Goal: Information Seeking & Learning: Learn about a topic

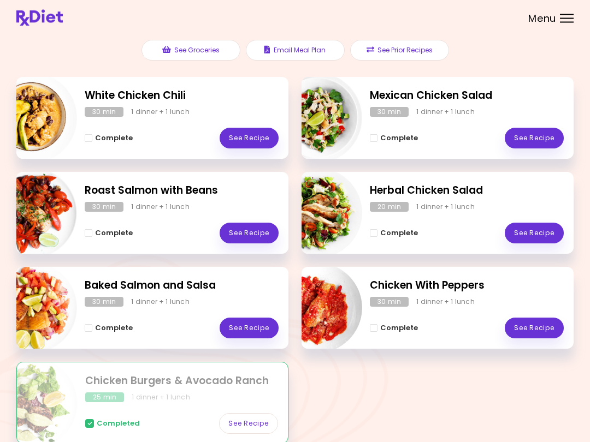
scroll to position [127, 0]
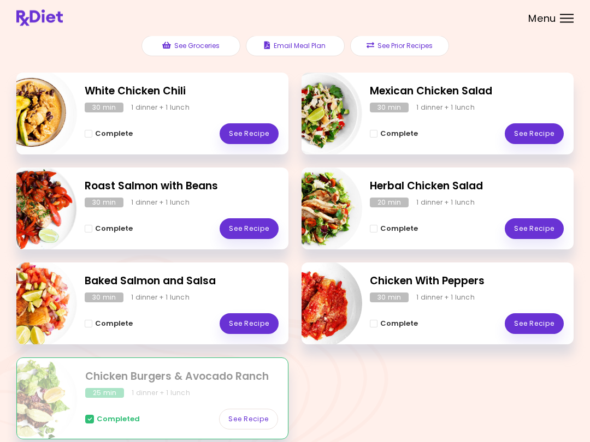
click at [255, 323] on link "See Recipe" at bounding box center [249, 324] width 59 height 21
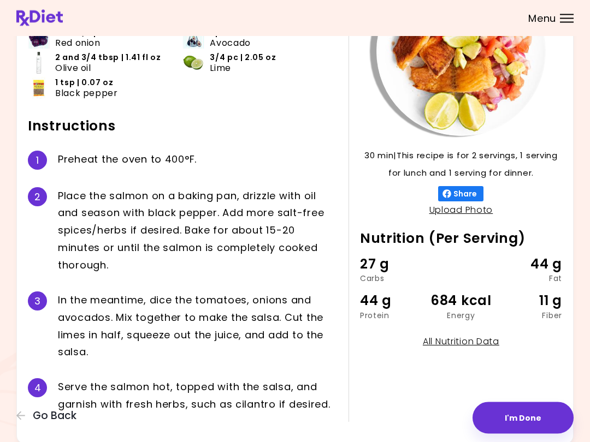
scroll to position [116, 0]
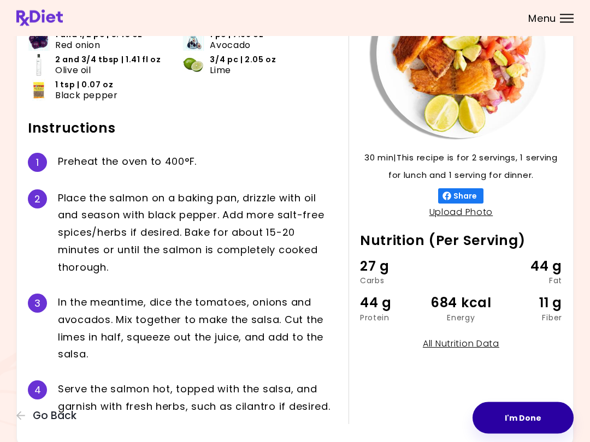
click at [442, 419] on button "I'm Done" at bounding box center [522, 418] width 101 height 32
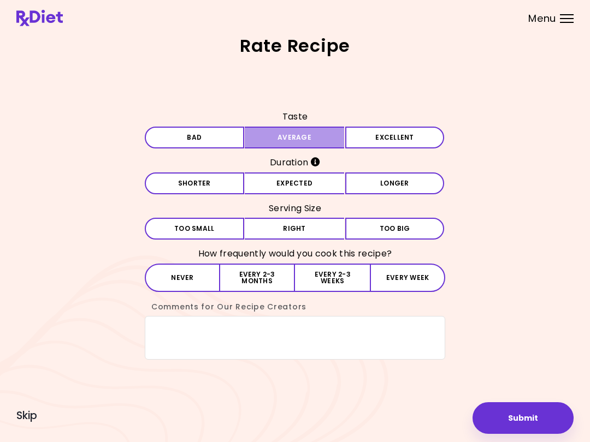
click at [315, 132] on button "Average" at bounding box center [294, 138] width 99 height 22
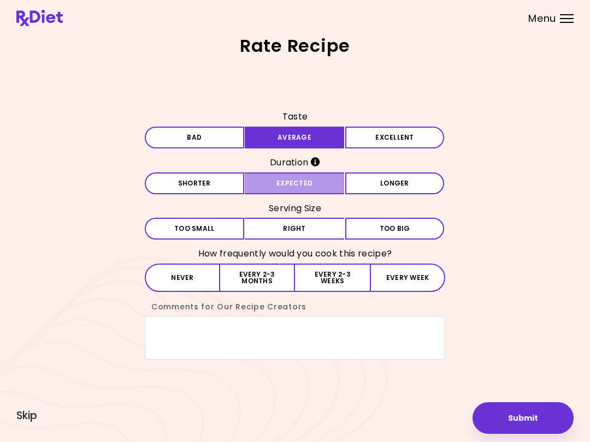
click at [315, 190] on button "Expected" at bounding box center [294, 184] width 99 height 22
click at [267, 280] on button "Every 2-3 months" at bounding box center [257, 278] width 75 height 28
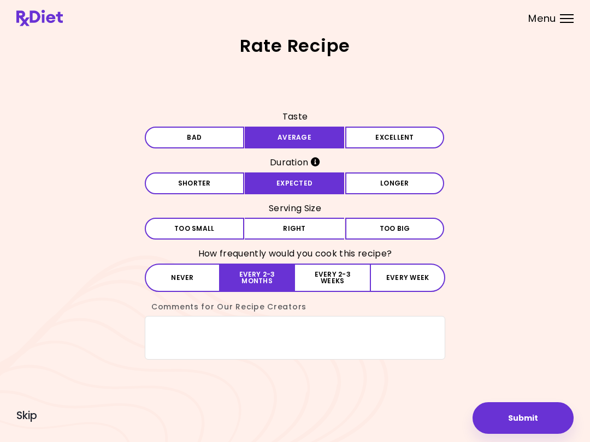
click at [442, 432] on button "Submit" at bounding box center [522, 418] width 101 height 32
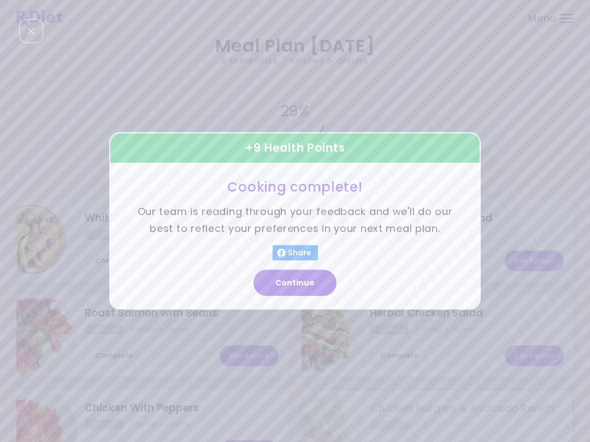
click at [302, 289] on button "Continue" at bounding box center [294, 283] width 83 height 26
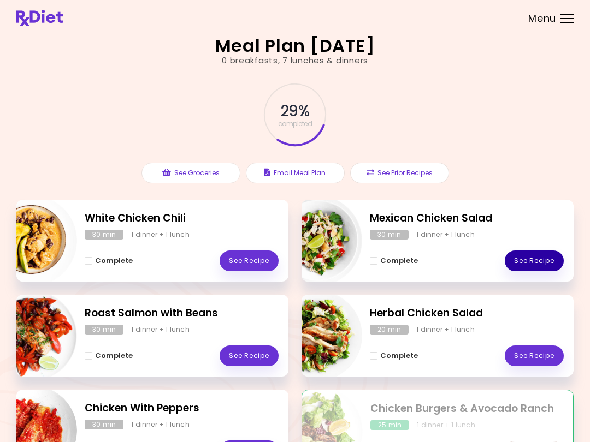
click at [442, 263] on link "See Recipe" at bounding box center [534, 261] width 59 height 21
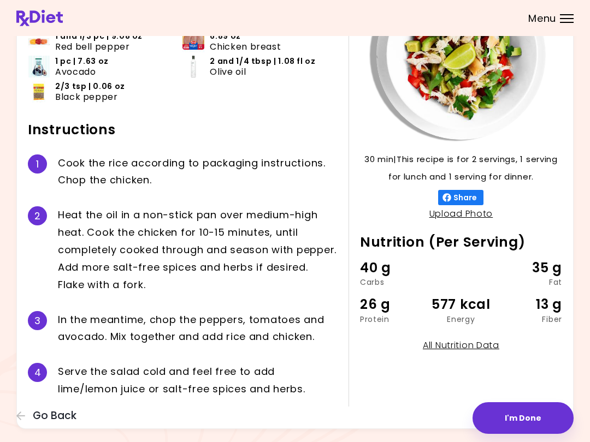
scroll to position [112, 0]
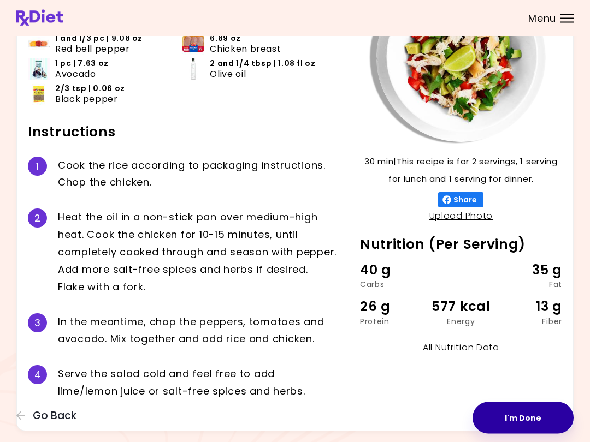
click at [442, 417] on button "I'm Done" at bounding box center [522, 418] width 101 height 32
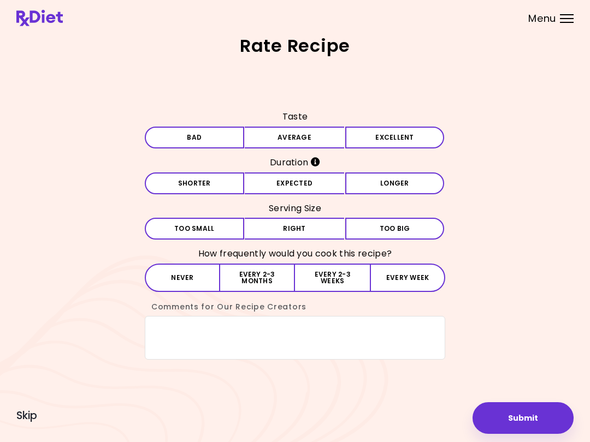
click at [317, 132] on button "Average" at bounding box center [294, 138] width 99 height 22
click at [303, 189] on button "Expected" at bounding box center [294, 184] width 99 height 22
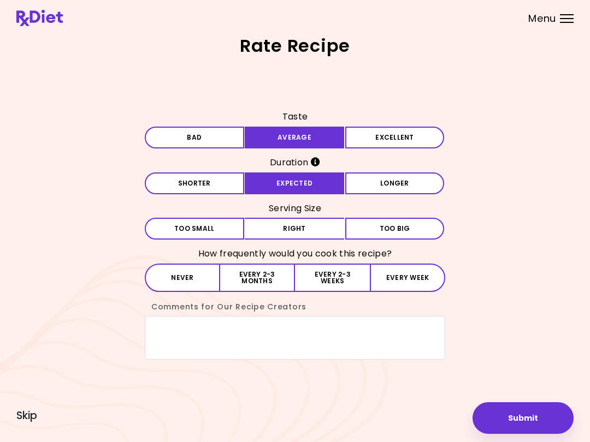
click at [315, 239] on button "Right" at bounding box center [294, 229] width 99 height 22
click at [265, 276] on button "Every 2-3 months" at bounding box center [257, 278] width 75 height 28
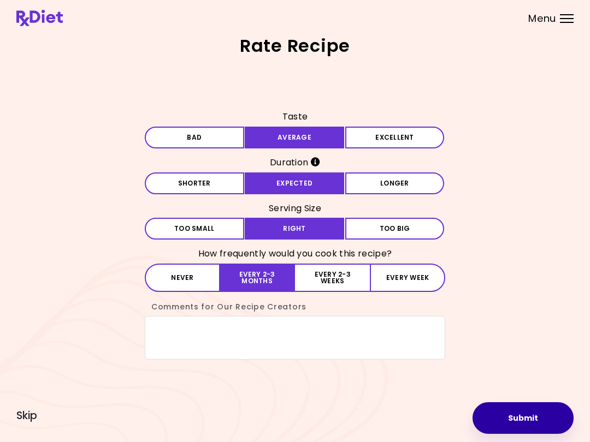
click at [442, 412] on button "Submit" at bounding box center [522, 418] width 101 height 32
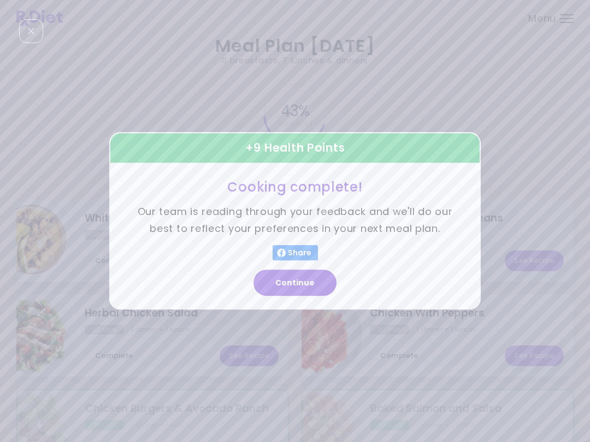
click at [281, 294] on button "Continue" at bounding box center [294, 283] width 83 height 26
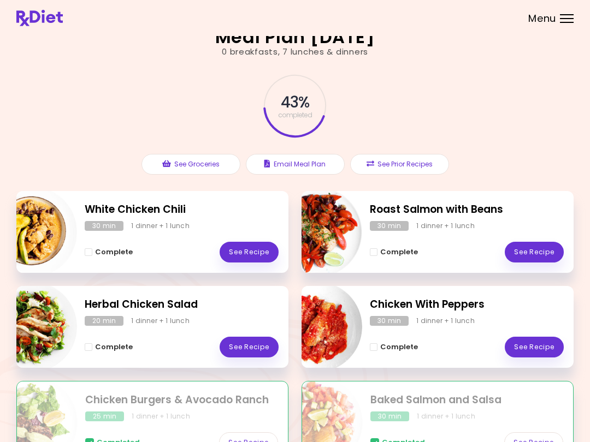
scroll to position [8, 0]
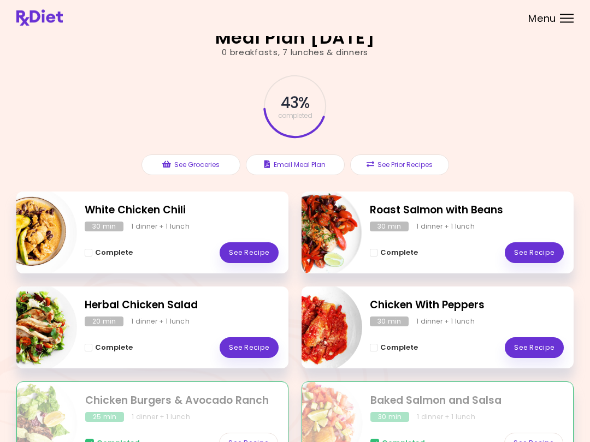
click at [442, 254] on link "See Recipe" at bounding box center [534, 253] width 59 height 21
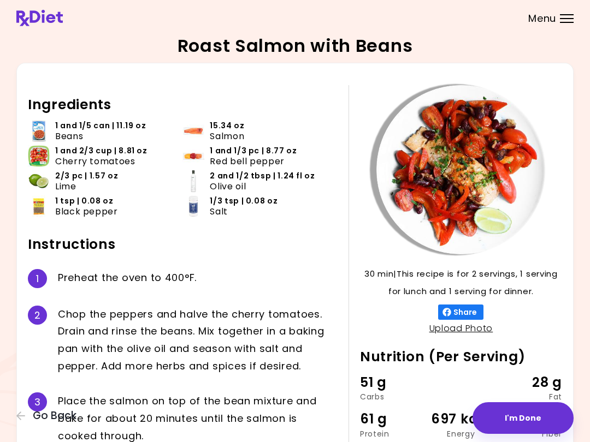
click at [26, 418] on button "Go Back" at bounding box center [49, 416] width 66 height 12
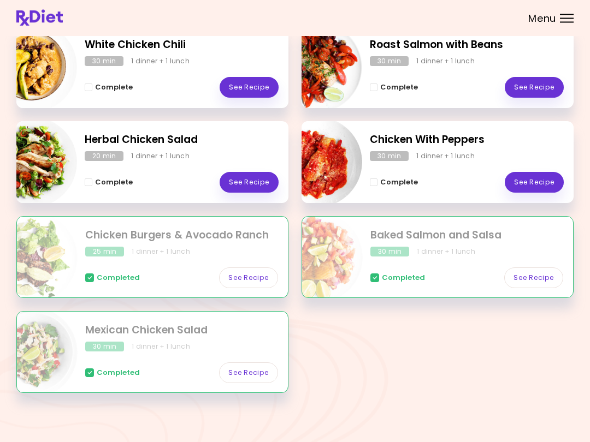
scroll to position [174, 0]
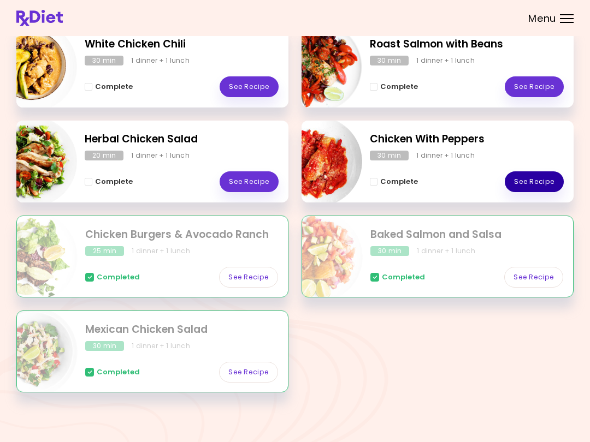
click at [442, 180] on link "See Recipe" at bounding box center [534, 181] width 59 height 21
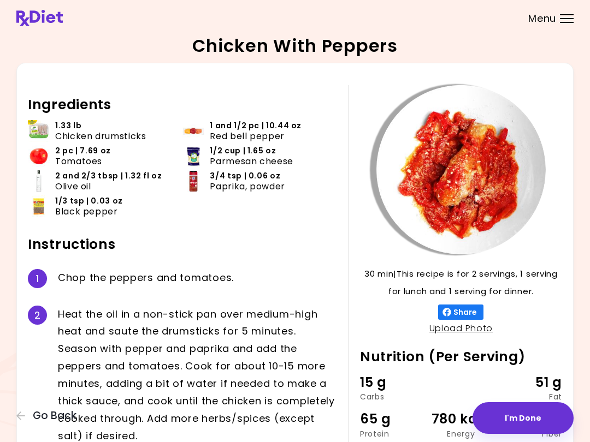
click at [9, 413] on div "Chicken With Peppers 30 min 30 min | This recipe is for 2 servings, 1 serving f…" at bounding box center [295, 274] width 590 height 549
click at [22, 431] on div "30 min 30 min | This recipe is for 2 servings, 1 serving for lunch and 1 servin…" at bounding box center [294, 288] width 557 height 450
click at [19, 421] on icon "button" at bounding box center [21, 416] width 10 height 10
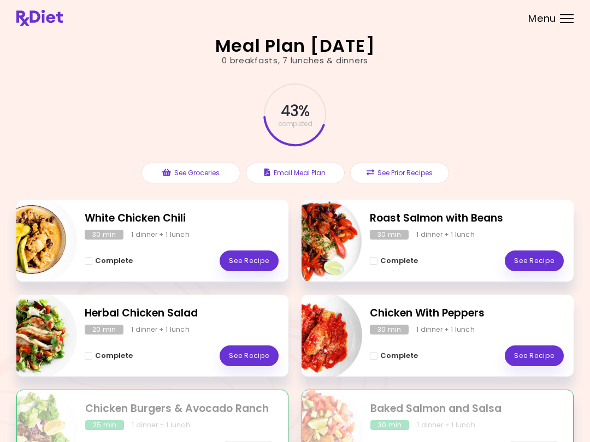
click at [252, 259] on link "See Recipe" at bounding box center [249, 261] width 59 height 21
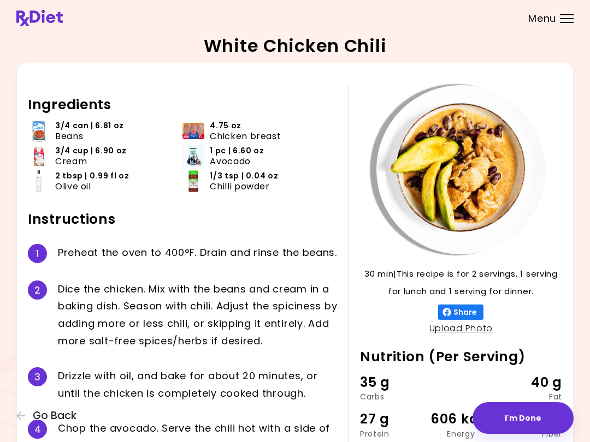
click at [16, 422] on button "Go Back" at bounding box center [49, 416] width 66 height 12
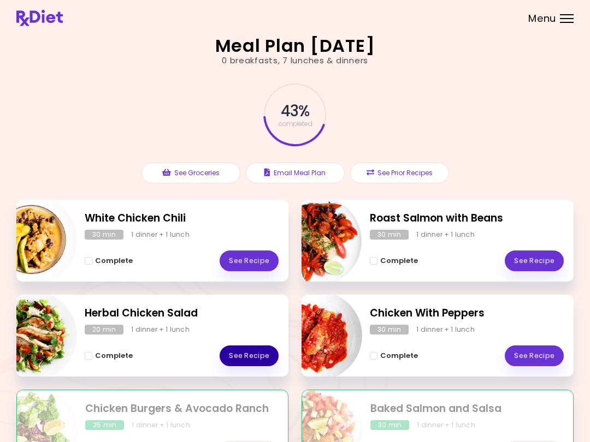
click at [257, 353] on link "See Recipe" at bounding box center [249, 356] width 59 height 21
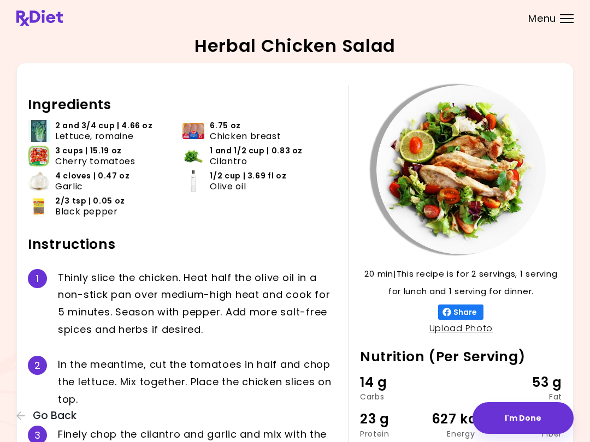
click at [442, 21] on div "Menu" at bounding box center [567, 18] width 14 height 9
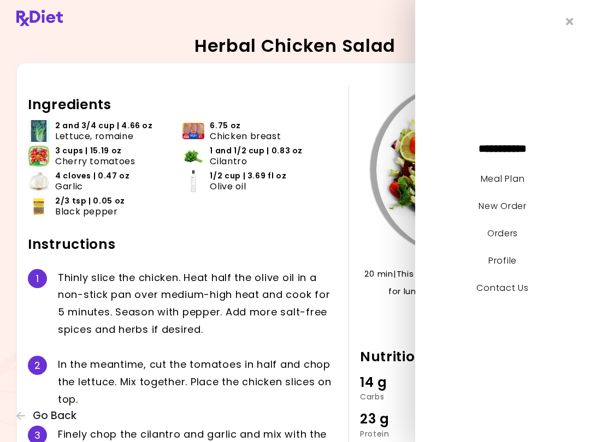
click at [366, 209] on div at bounding box center [461, 169] width 202 height 169
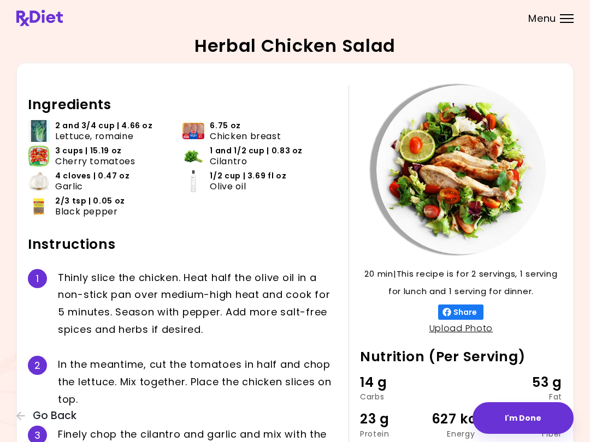
click at [17, 418] on icon "button" at bounding box center [21, 416] width 10 height 10
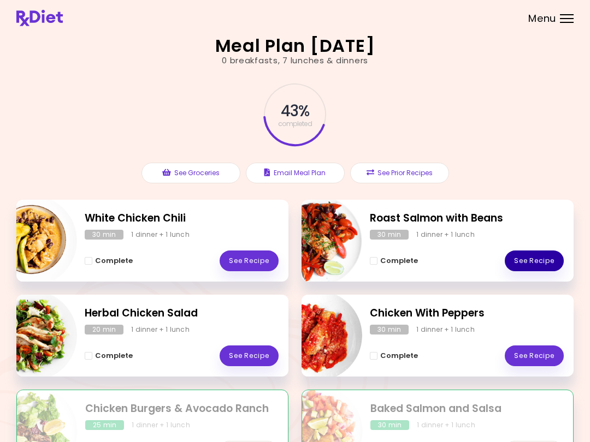
click at [442, 256] on link "See Recipe" at bounding box center [534, 261] width 59 height 21
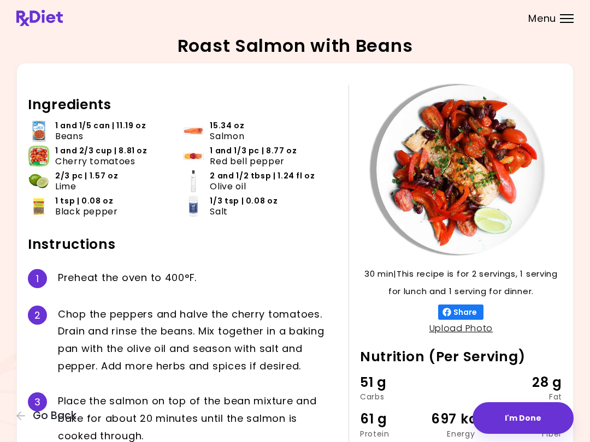
click at [17, 424] on div "30 min 30 min | This recipe is for 2 servings, 1 serving for lunch and 1 servin…" at bounding box center [294, 304] width 557 height 483
click at [22, 418] on icon "button" at bounding box center [21, 416] width 10 height 10
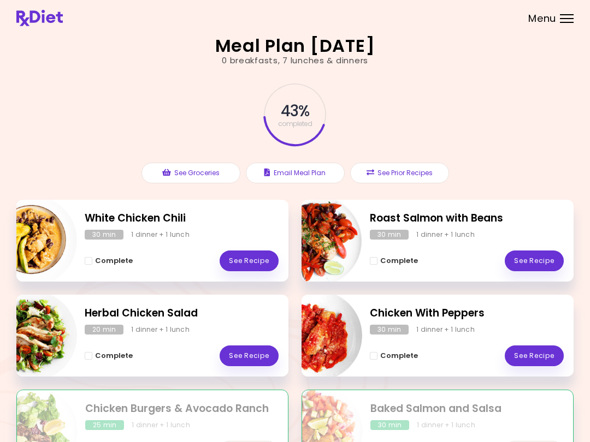
click at [442, 22] on div at bounding box center [567, 22] width 14 height 1
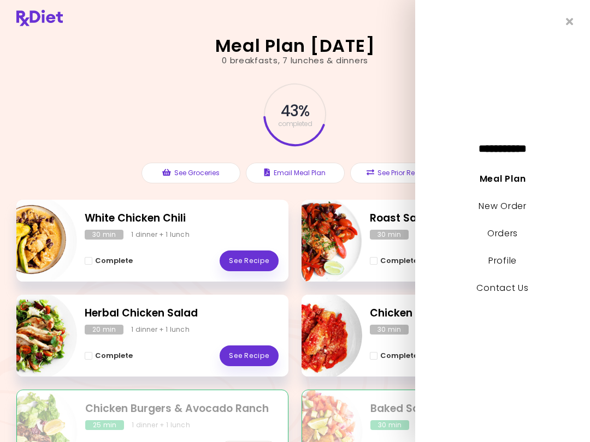
click at [442, 175] on link "Meal Plan" at bounding box center [502, 179] width 46 height 13
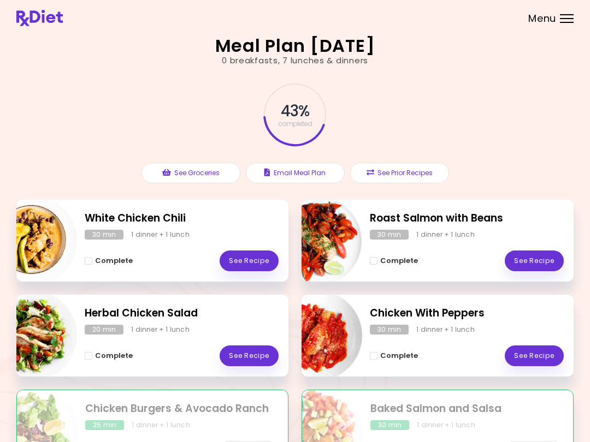
click at [400, 173] on button "See Prior Recipes" at bounding box center [399, 173] width 99 height 21
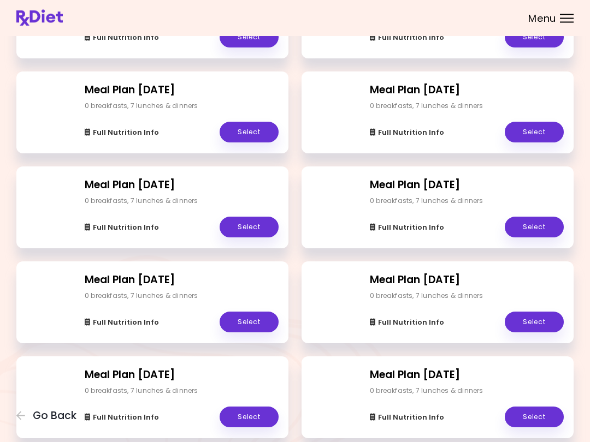
scroll to position [656, 0]
click at [257, 228] on link "Select" at bounding box center [249, 227] width 59 height 21
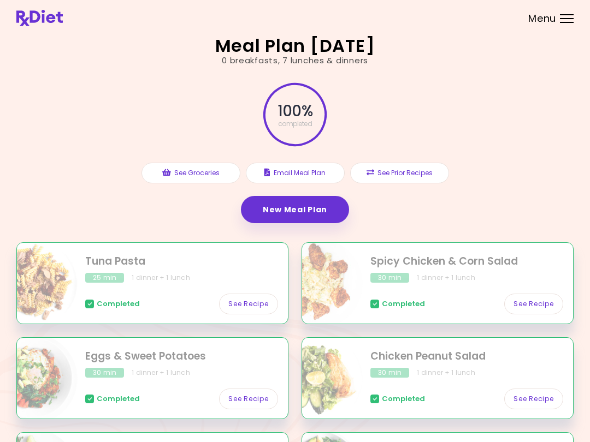
click at [402, 172] on button "See Prior Recipes" at bounding box center [399, 173] width 99 height 21
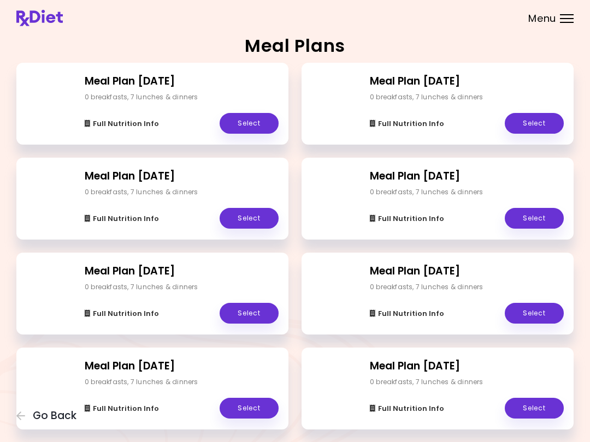
click at [442, 409] on link "Select" at bounding box center [534, 408] width 59 height 21
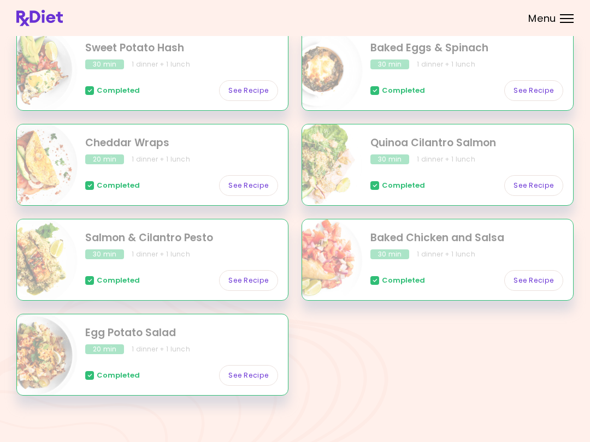
scroll to position [217, 0]
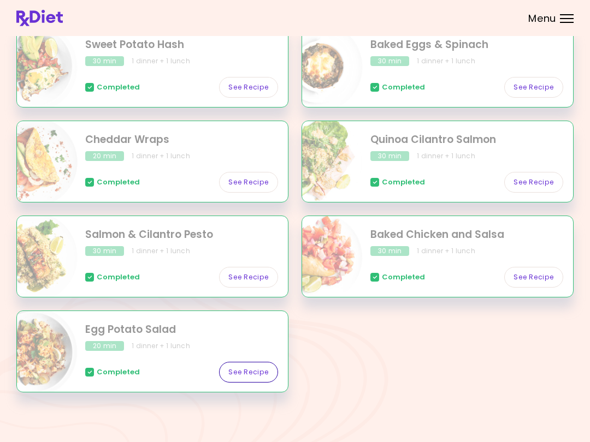
click at [264, 378] on link "See Recipe" at bounding box center [248, 372] width 59 height 21
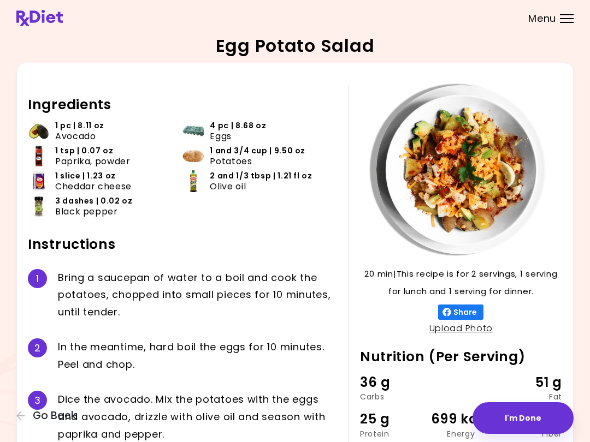
click at [3, 423] on div "Egg Potato Salad 20 min 20 min | This recipe is for 2 servings, 1 serving for l…" at bounding box center [295, 282] width 590 height 564
click at [22, 416] on icon "button" at bounding box center [21, 416] width 10 height 10
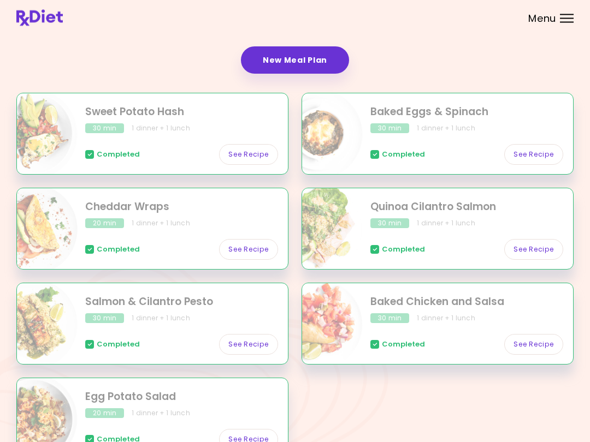
scroll to position [147, 0]
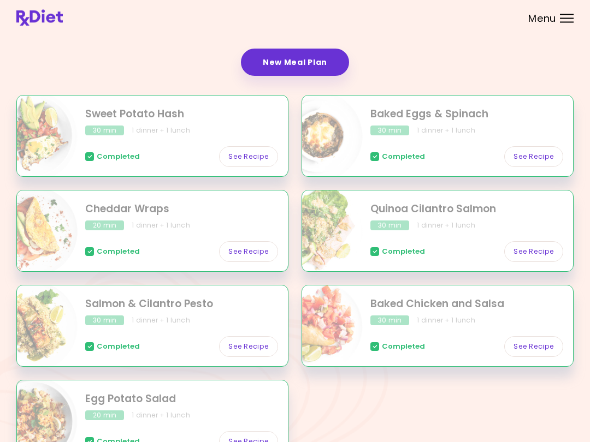
click at [442, 156] on link "See Recipe" at bounding box center [533, 157] width 59 height 21
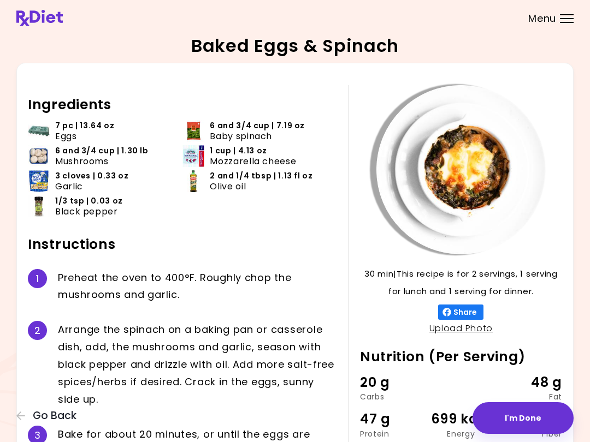
click at [17, 422] on button "Go Back" at bounding box center [49, 416] width 66 height 12
